Goal: Information Seeking & Learning: Find contact information

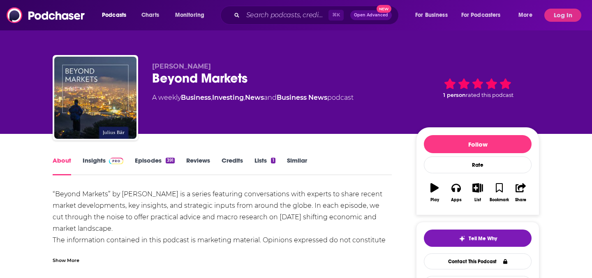
scroll to position [119, 0]
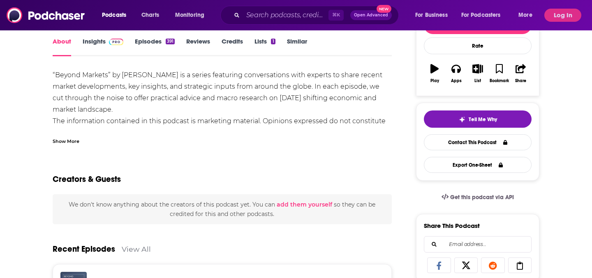
click at [87, 53] on link "Insights" at bounding box center [103, 46] width 41 height 19
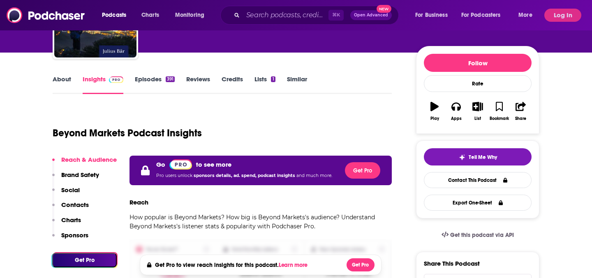
click at [69, 192] on p "Social" at bounding box center [70, 190] width 18 height 8
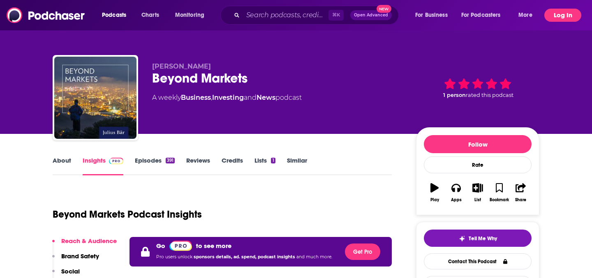
click at [560, 14] on button "Log In" at bounding box center [562, 15] width 37 height 13
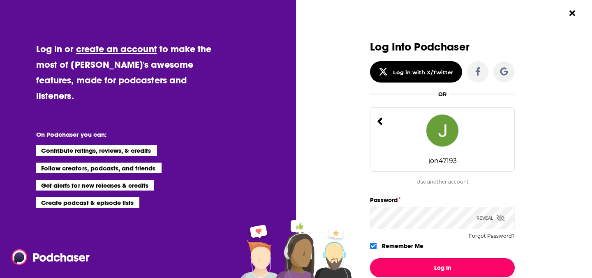
click at [410, 265] on button "Log In" at bounding box center [442, 267] width 145 height 19
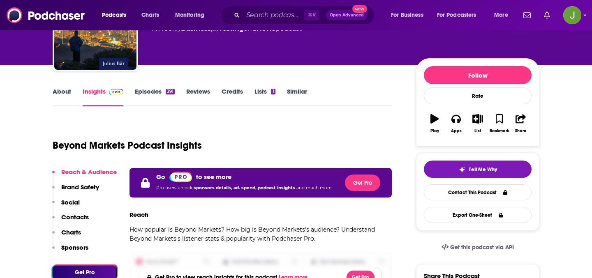
click at [74, 219] on p "Contacts" at bounding box center [75, 217] width 28 height 8
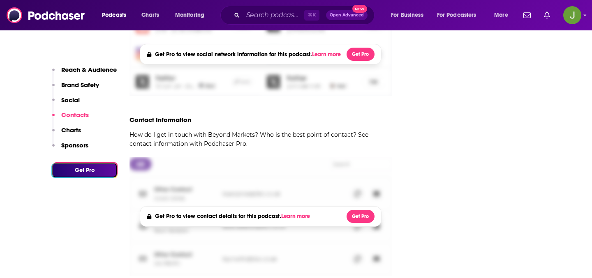
scroll to position [782, 0]
